Goal: Information Seeking & Learning: Find specific fact

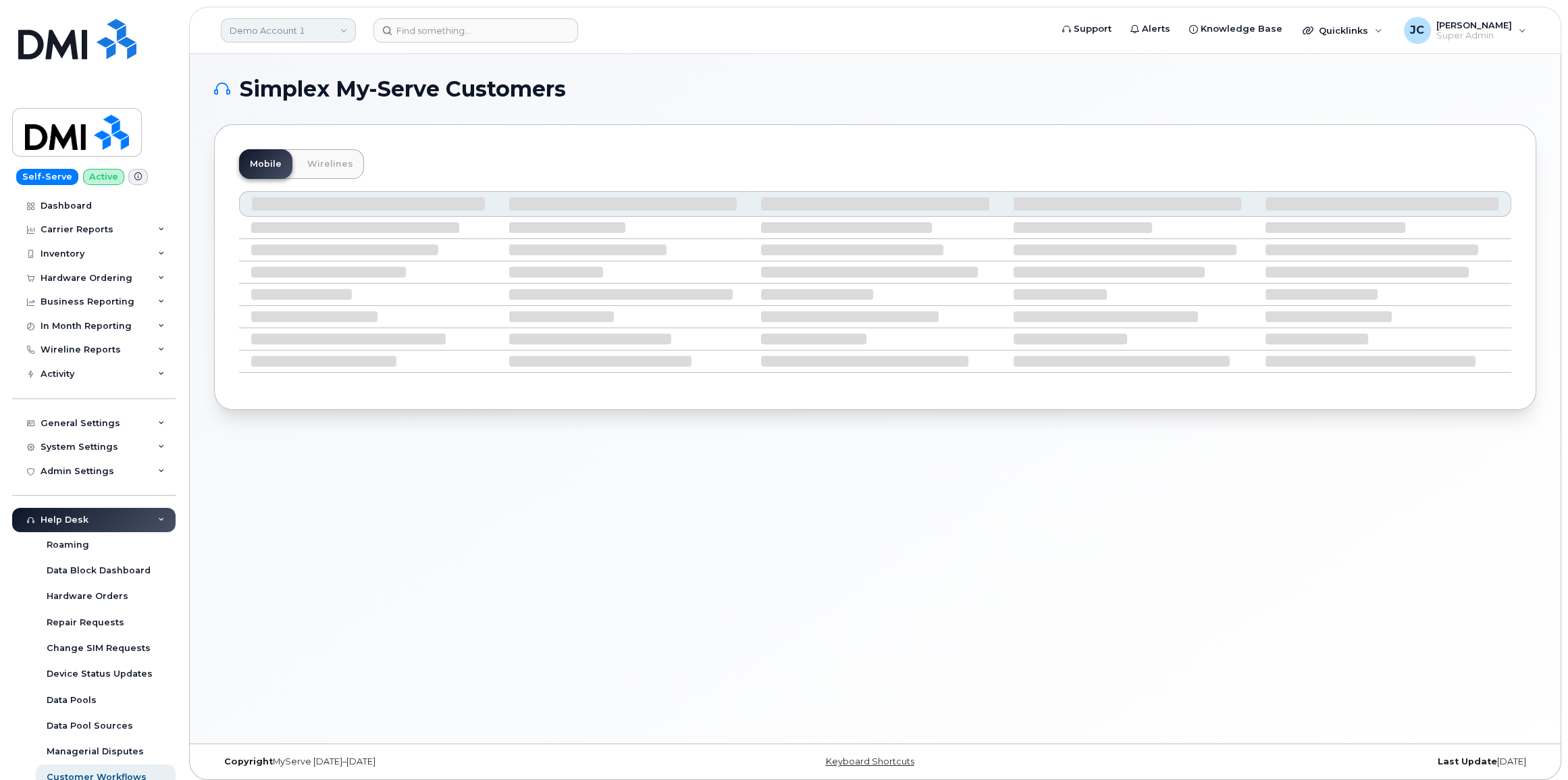
click at [314, 27] on link "Demo Account 1" at bounding box center [289, 31] width 135 height 25
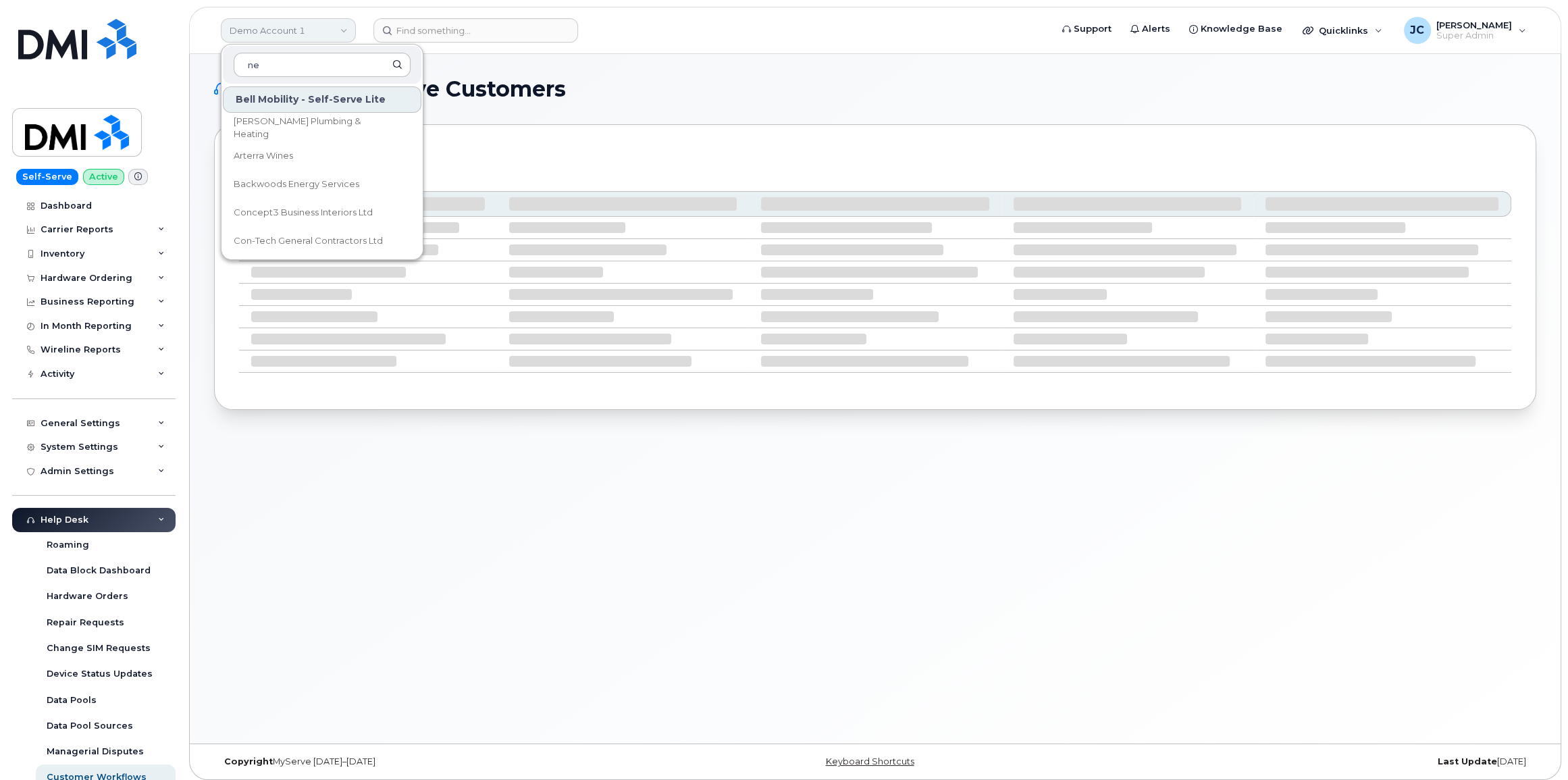
type input "nei"
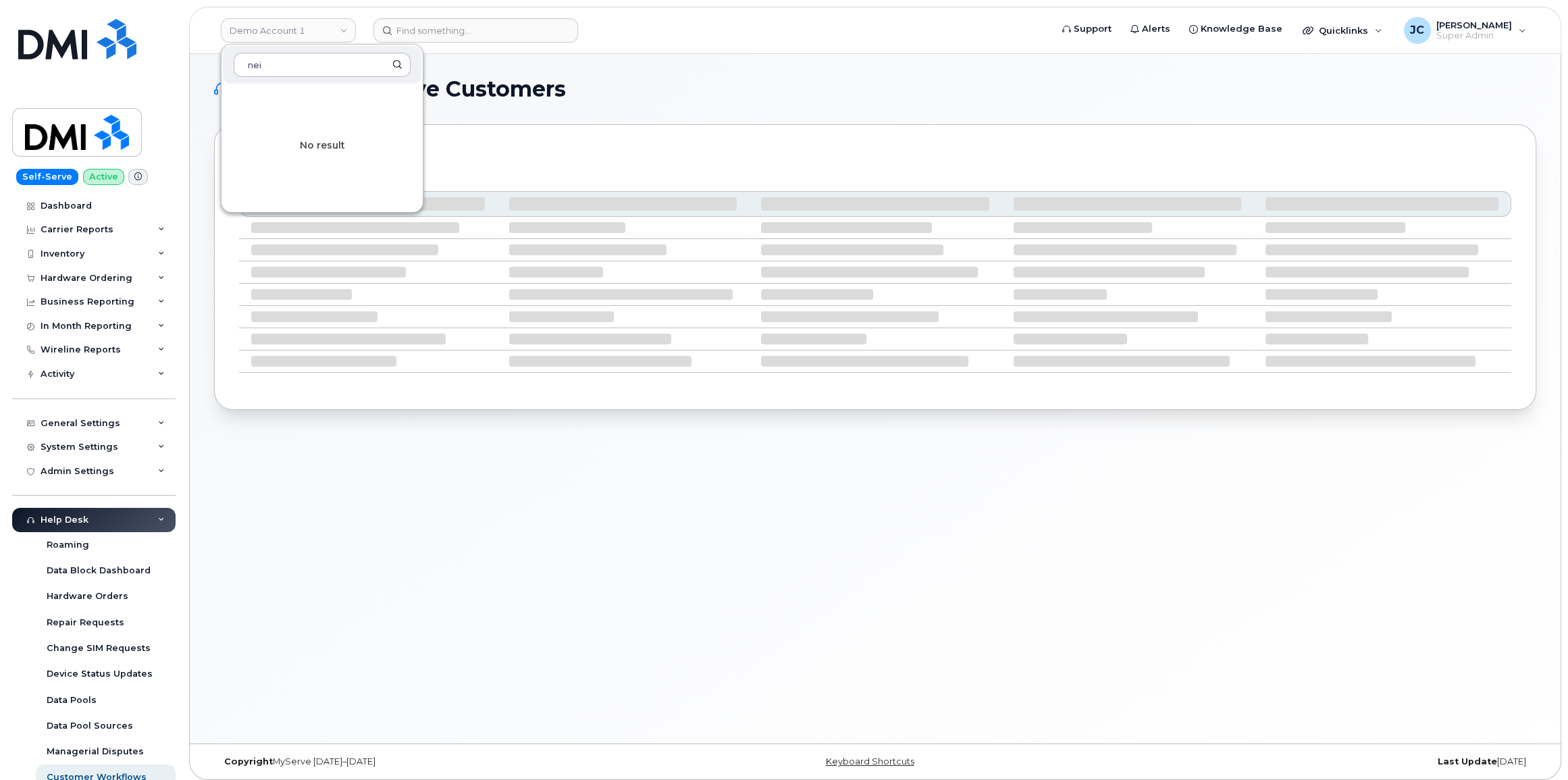
drag, startPoint x: 269, startPoint y: 63, endPoint x: 144, endPoint y: 80, distance: 126.2
click at [189, 54] on div "Demo Account 1 nei No result Support Alerts Knowledge Base Quicklinks Suspend /…" at bounding box center [875, 30] width 1373 height 47
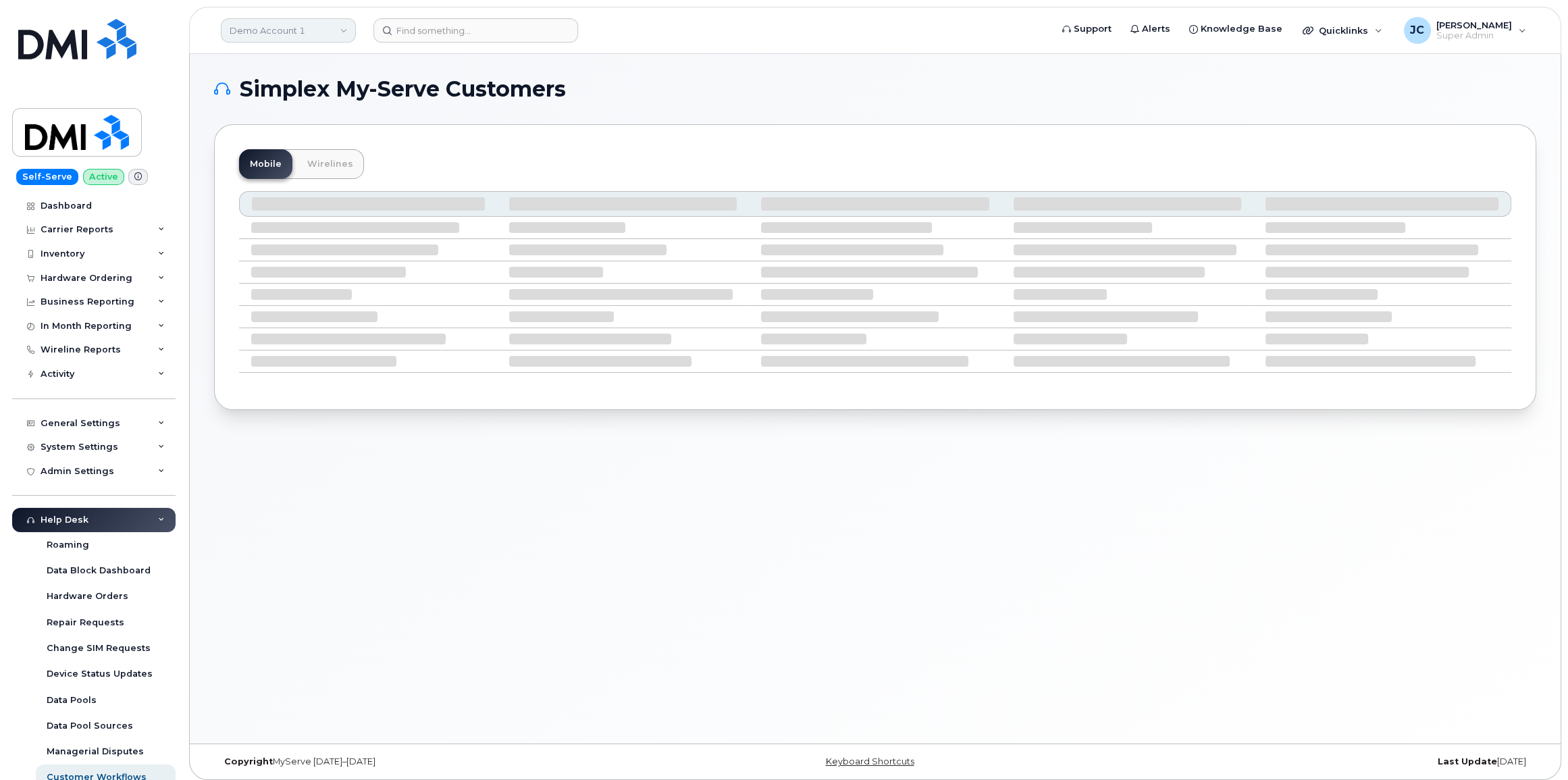
click at [309, 31] on link "Demo Account 1" at bounding box center [289, 31] width 135 height 25
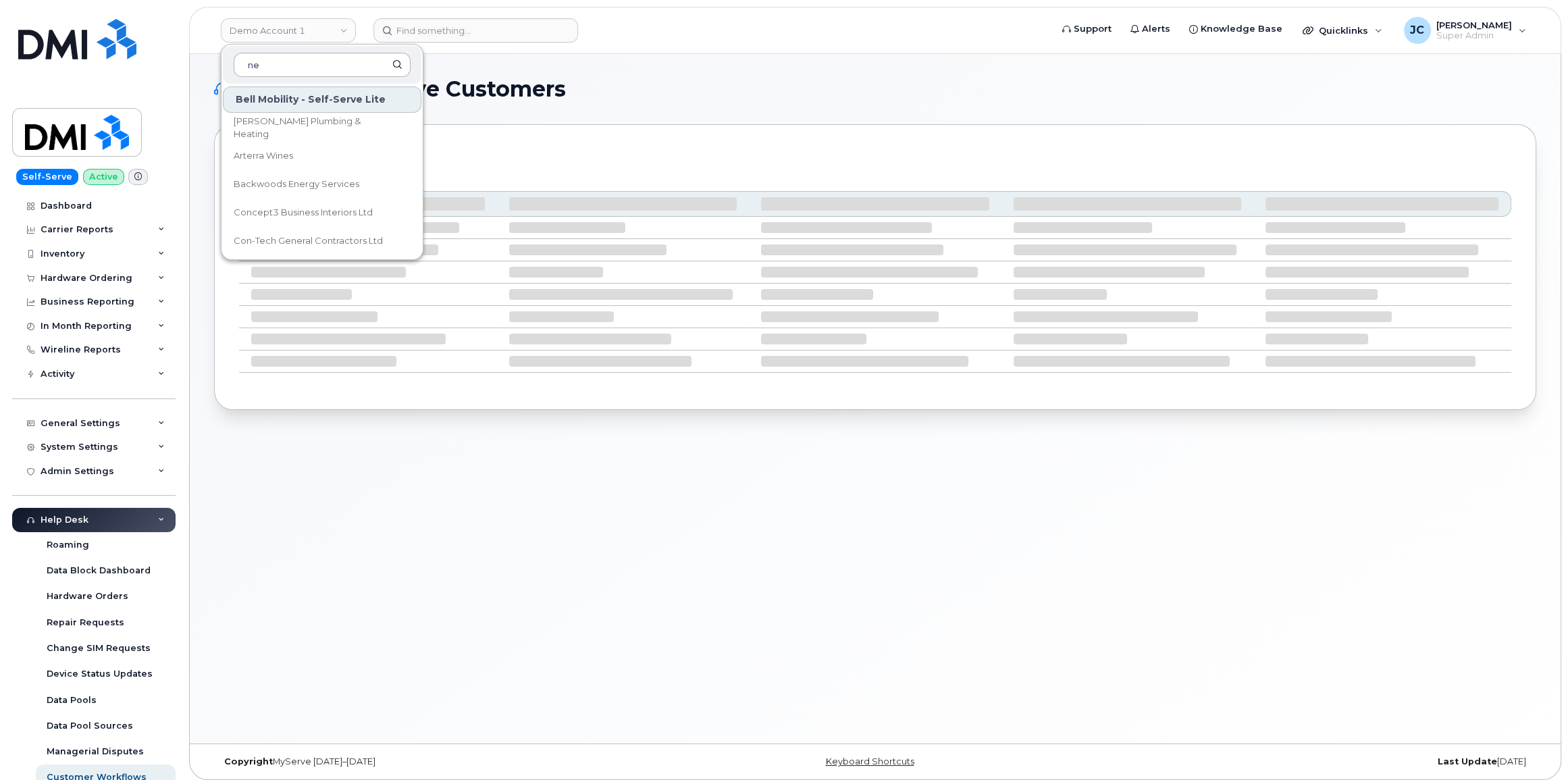
type input "nei"
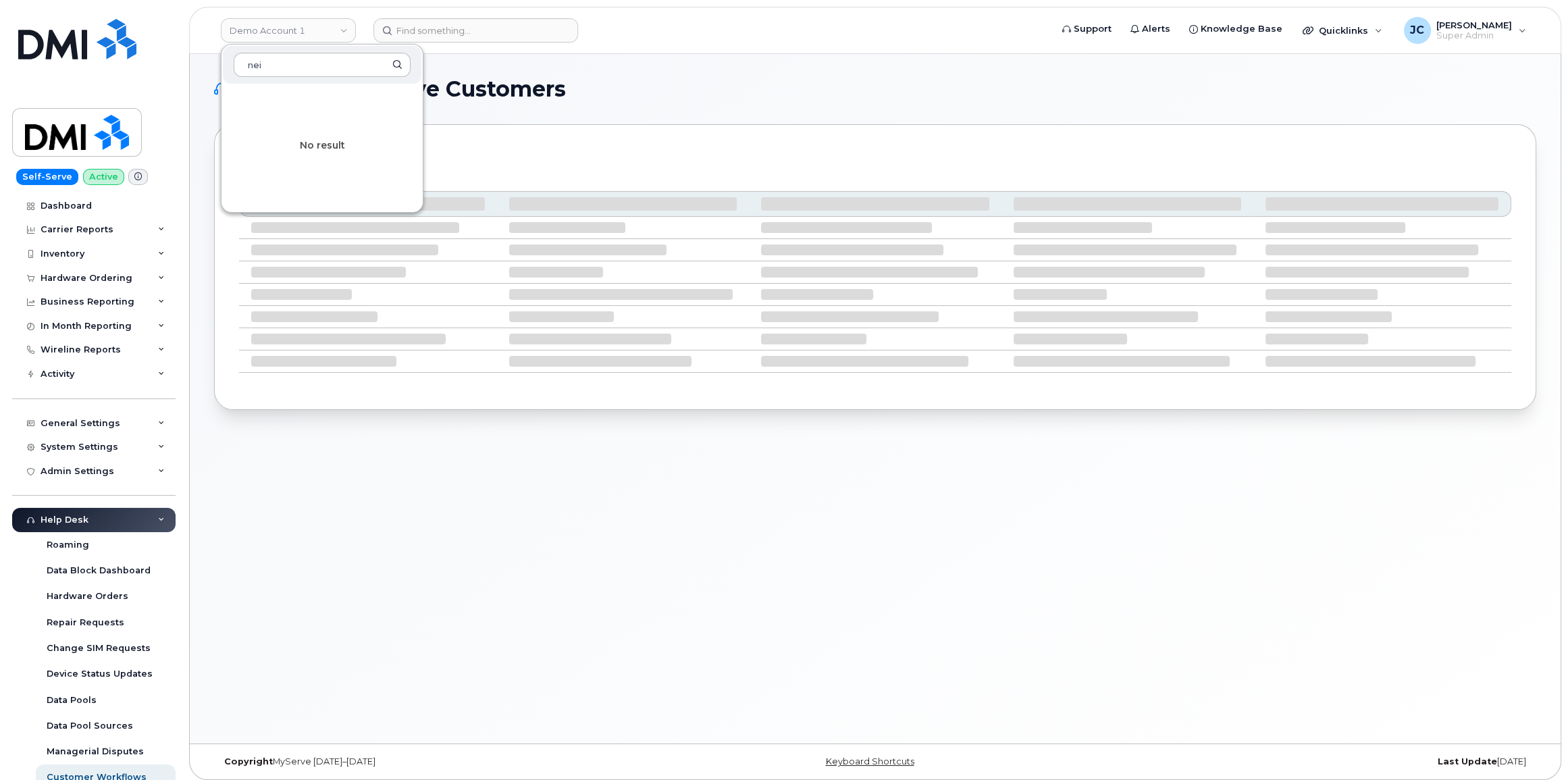
drag, startPoint x: 294, startPoint y: 60, endPoint x: 150, endPoint y: 70, distance: 144.3
click at [189, 54] on div "Demo Account 1 nei No result Support Alerts Knowledge Base Quicklinks Suspend /…" at bounding box center [875, 30] width 1373 height 47
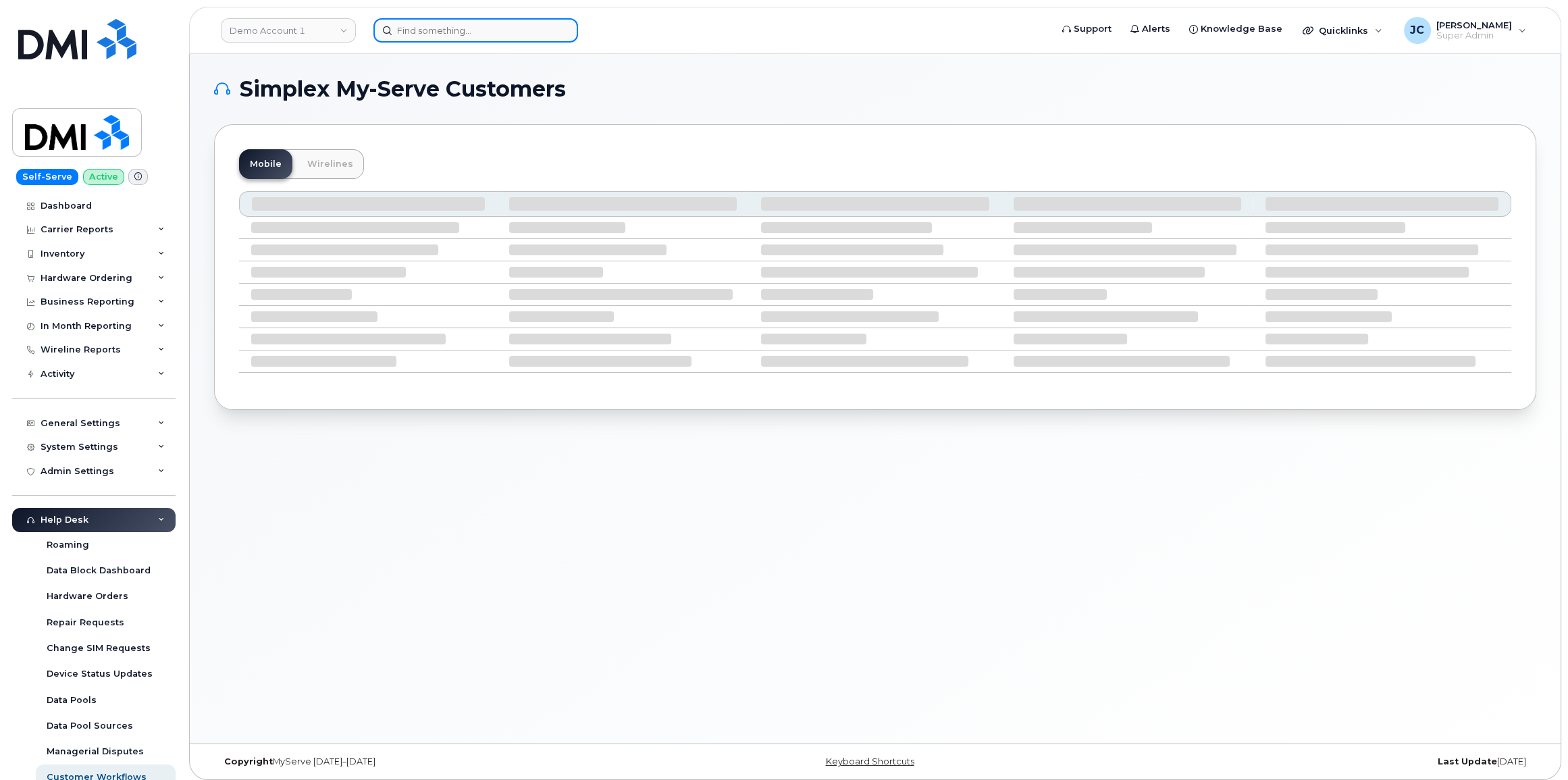
click at [453, 31] on input at bounding box center [476, 31] width 205 height 25
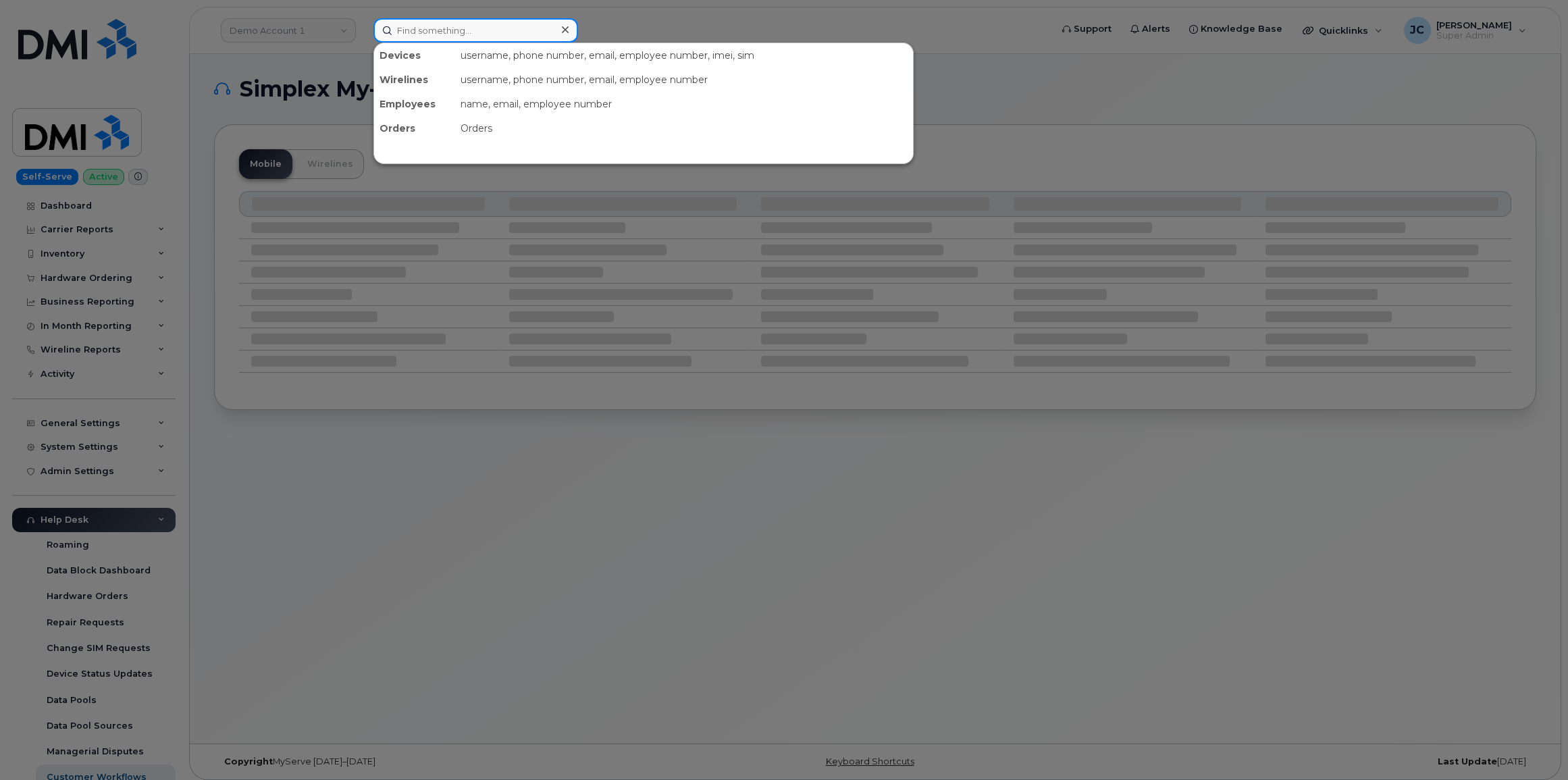
paste input "[PHONE_NUMBER]"
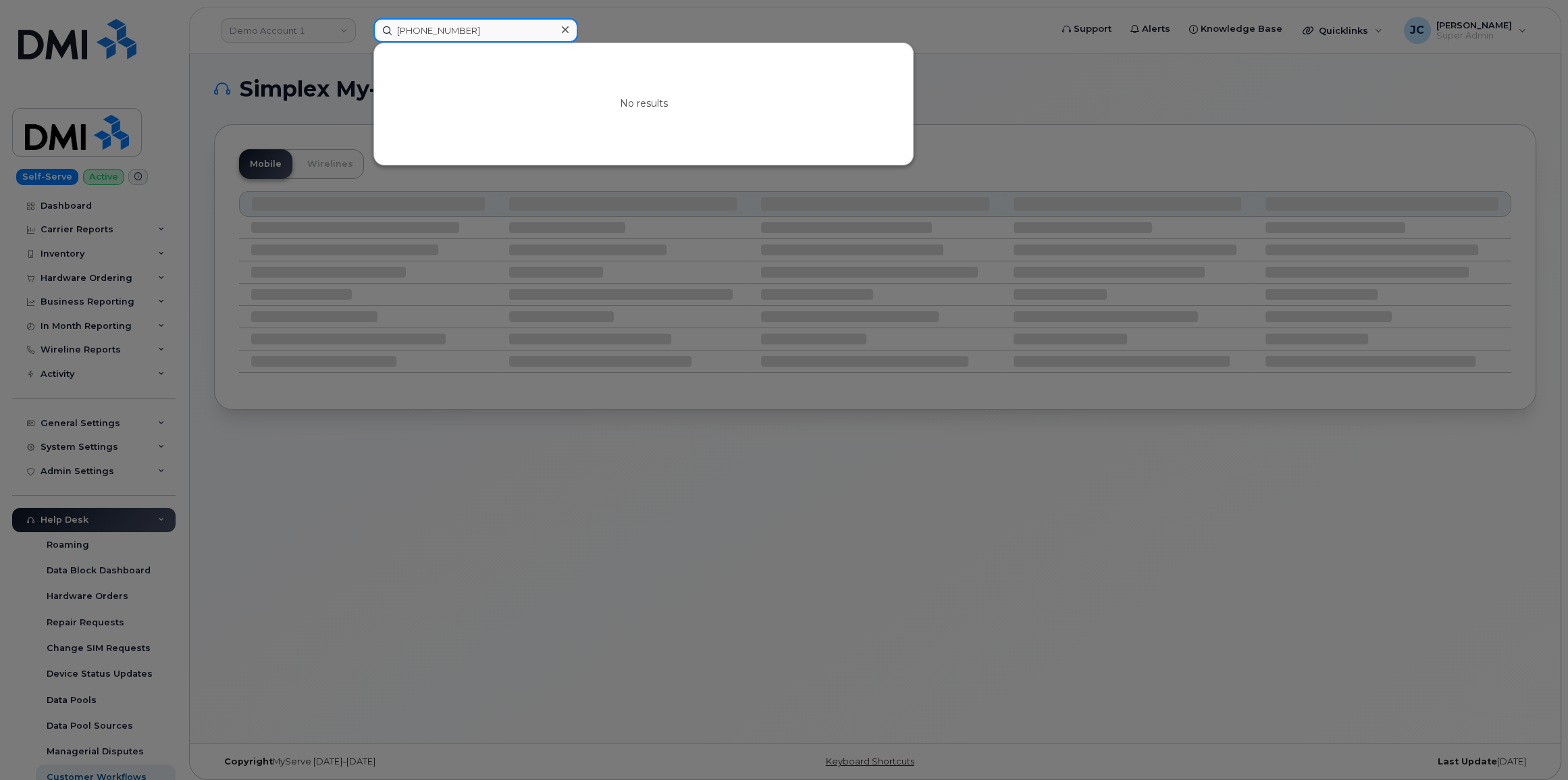
type input "[PHONE_NUMBER]"
click at [287, 37] on div at bounding box center [784, 390] width 1568 height 780
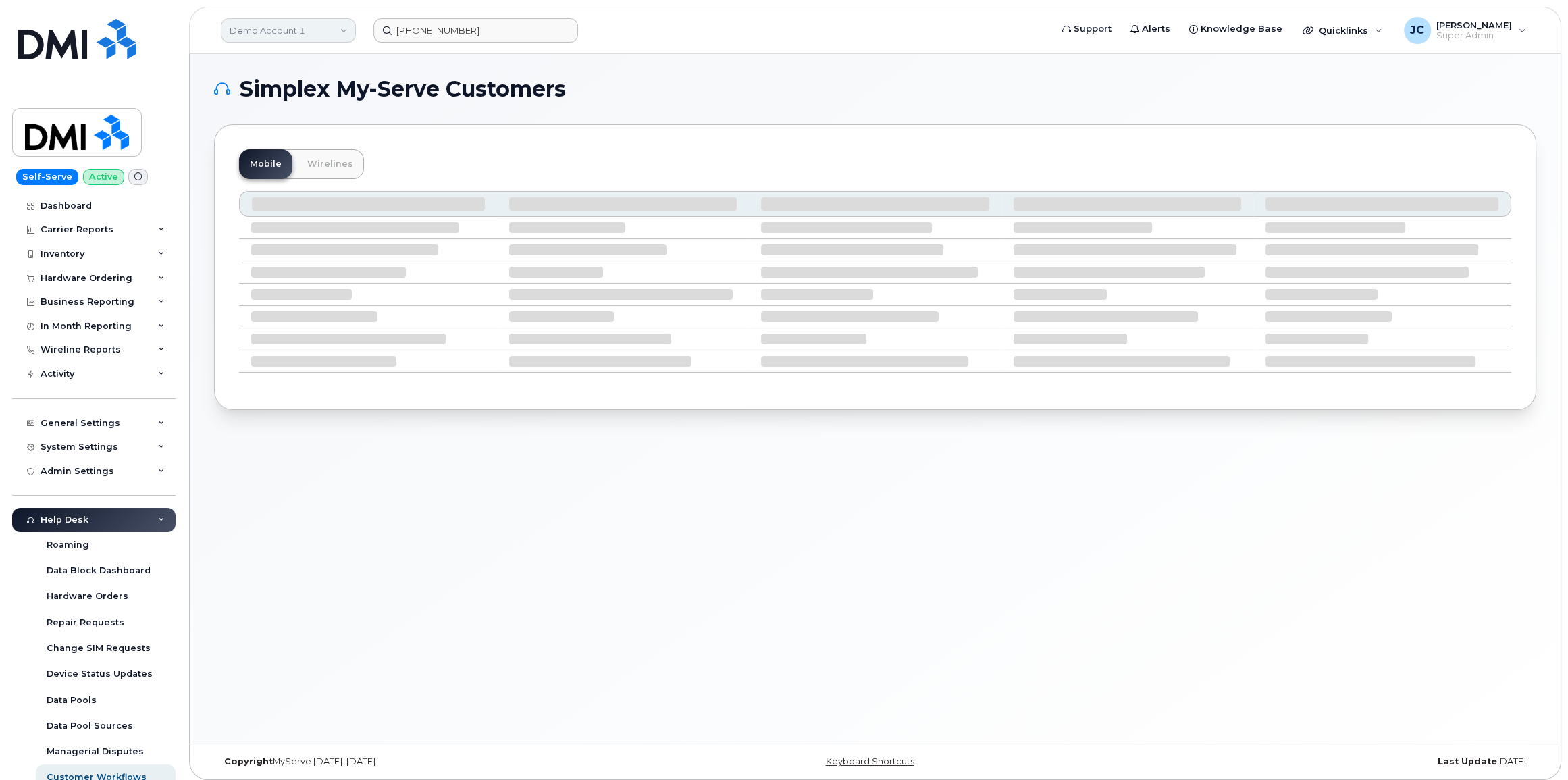
click at [261, 28] on link "Demo Account 1" at bounding box center [289, 31] width 135 height 25
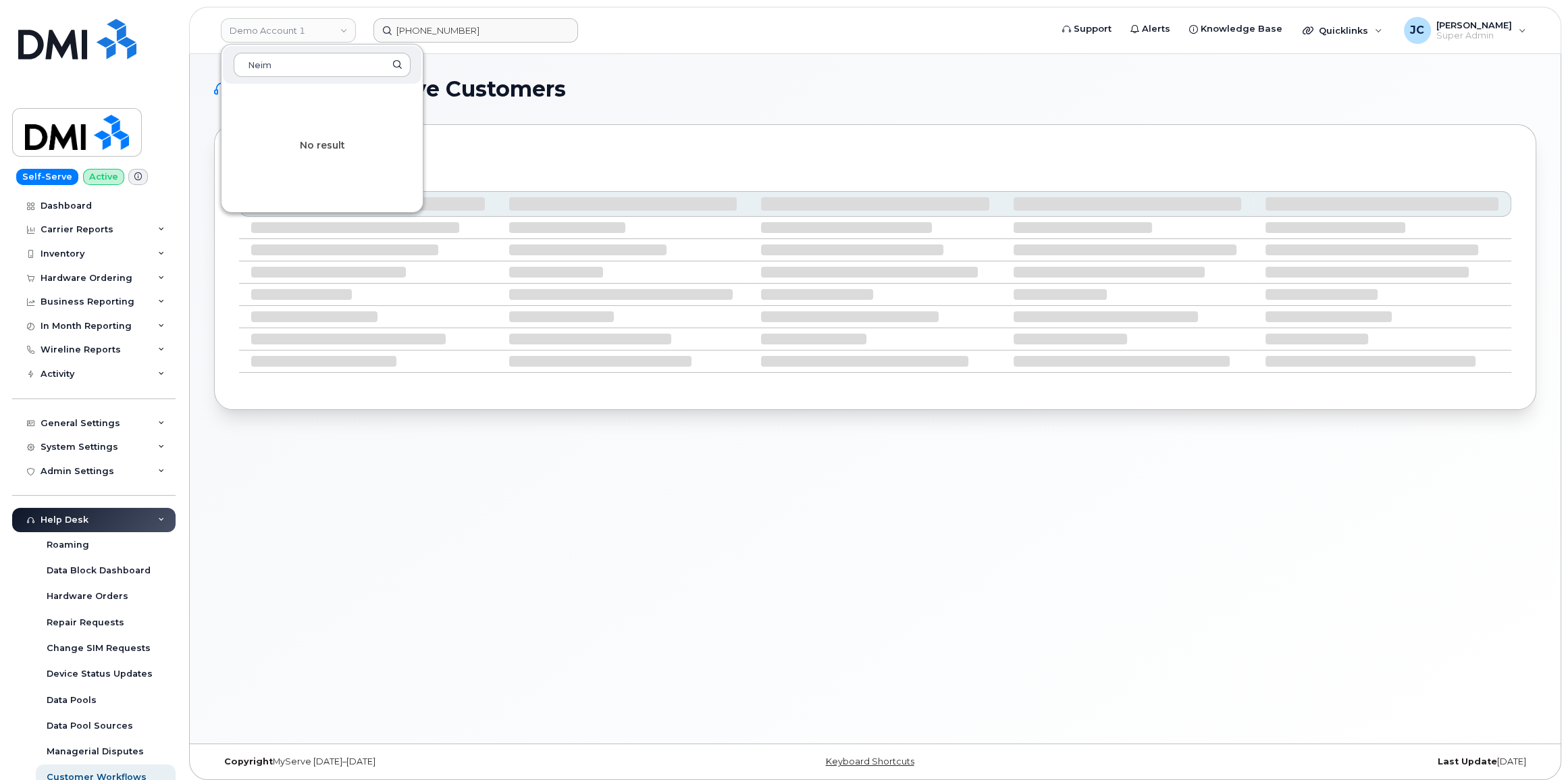
type input "Neim"
